Goal: Information Seeking & Learning: Learn about a topic

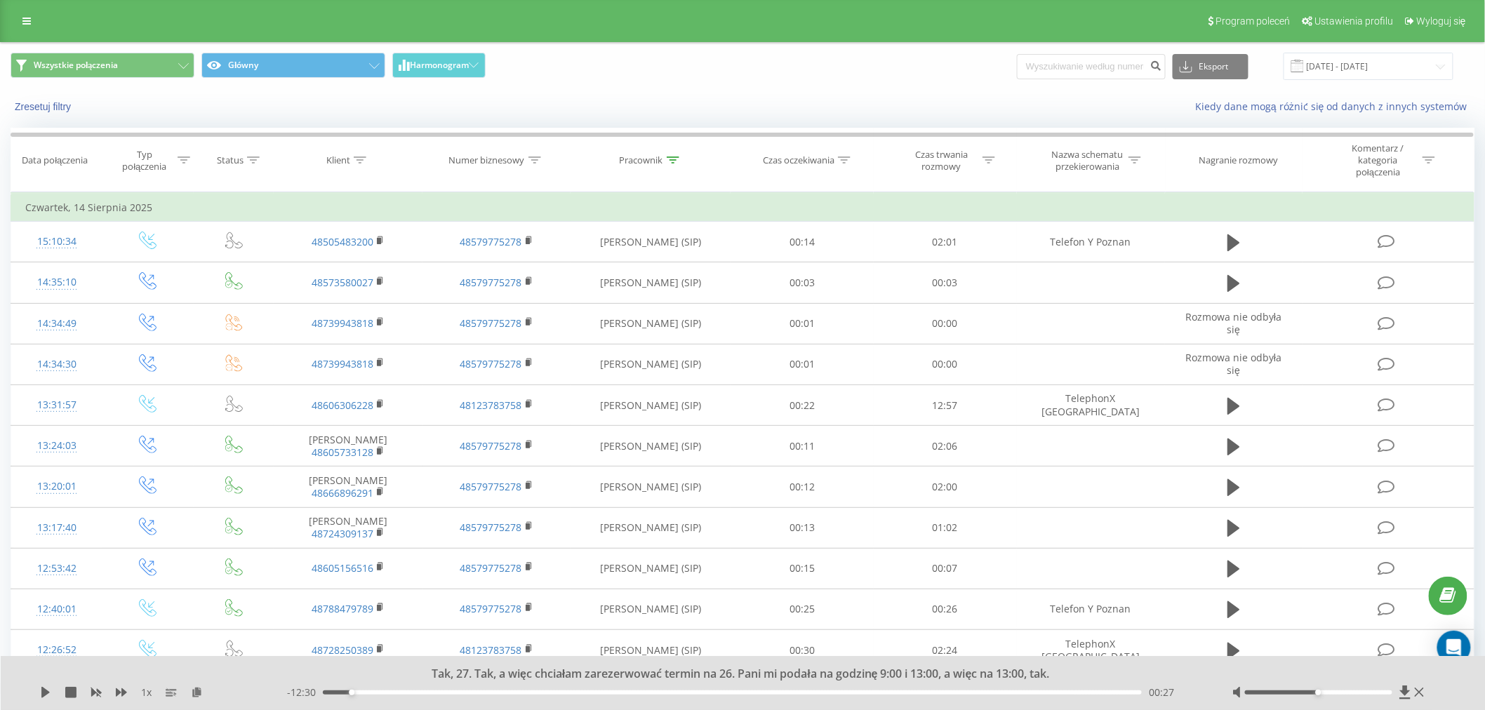
drag, startPoint x: 12, startPoint y: 22, endPoint x: 24, endPoint y: 22, distance: 11.9
click at [15, 22] on div "Program poleceń Ustawienia profilu Wyloguj się" at bounding box center [742, 21] width 1485 height 42
click at [24, 22] on icon at bounding box center [26, 21] width 8 height 10
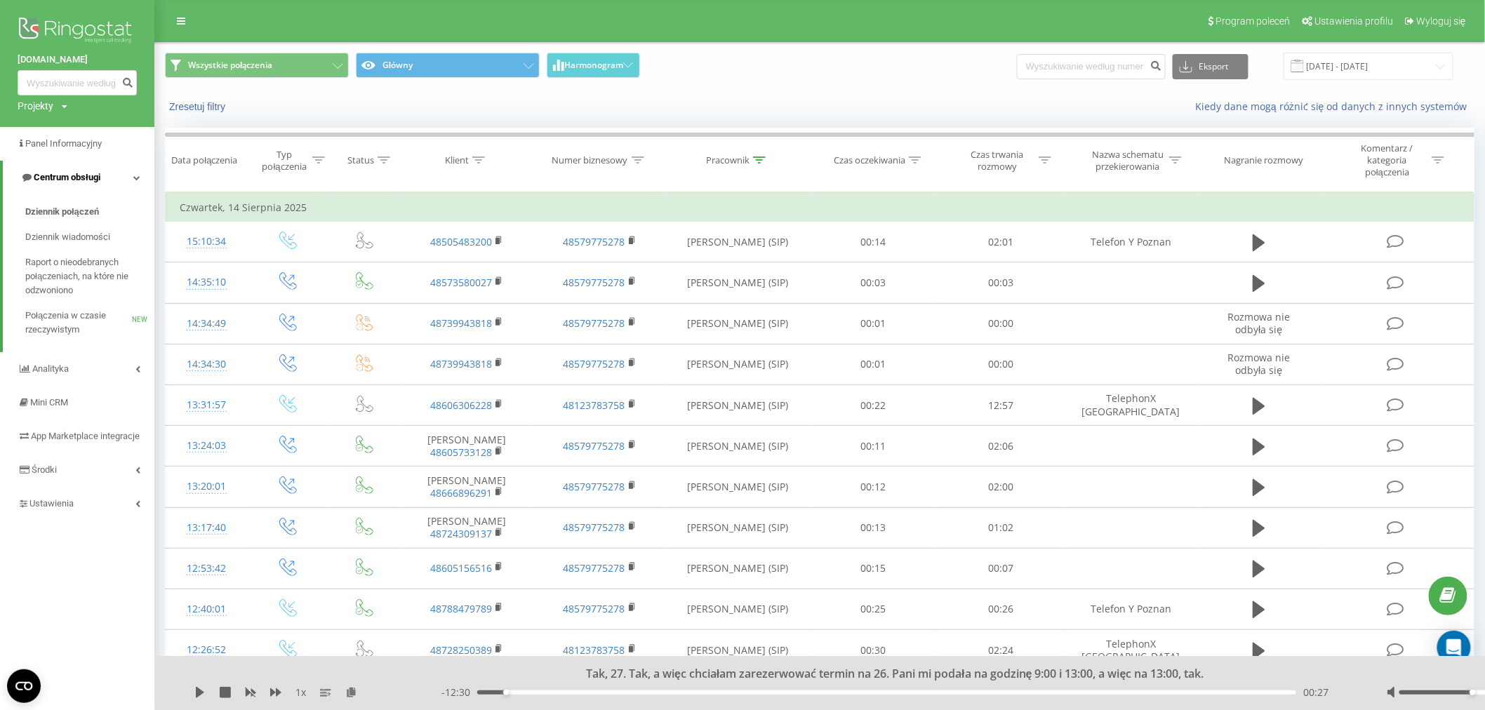
click at [74, 179] on span "Centrum obsługi" at bounding box center [67, 177] width 67 height 11
click at [74, 176] on span "Centrum obsługi" at bounding box center [64, 177] width 67 height 11
click at [103, 261] on span "Raport o nieodebranych połączeniach, na które nie odzwoniono" at bounding box center [86, 276] width 122 height 42
